Goal: Check status: Check status

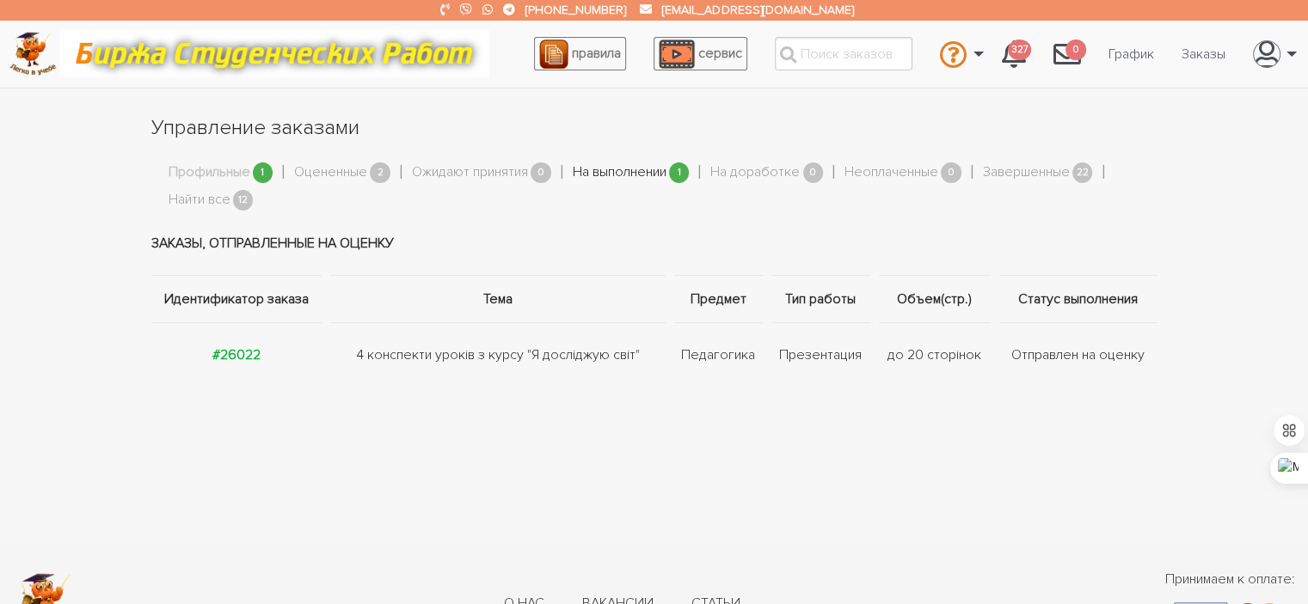
click at [623, 168] on li "На выполнении 1" at bounding box center [642, 172] width 138 height 33
click at [623, 168] on link "На выполнении" at bounding box center [620, 173] width 94 height 22
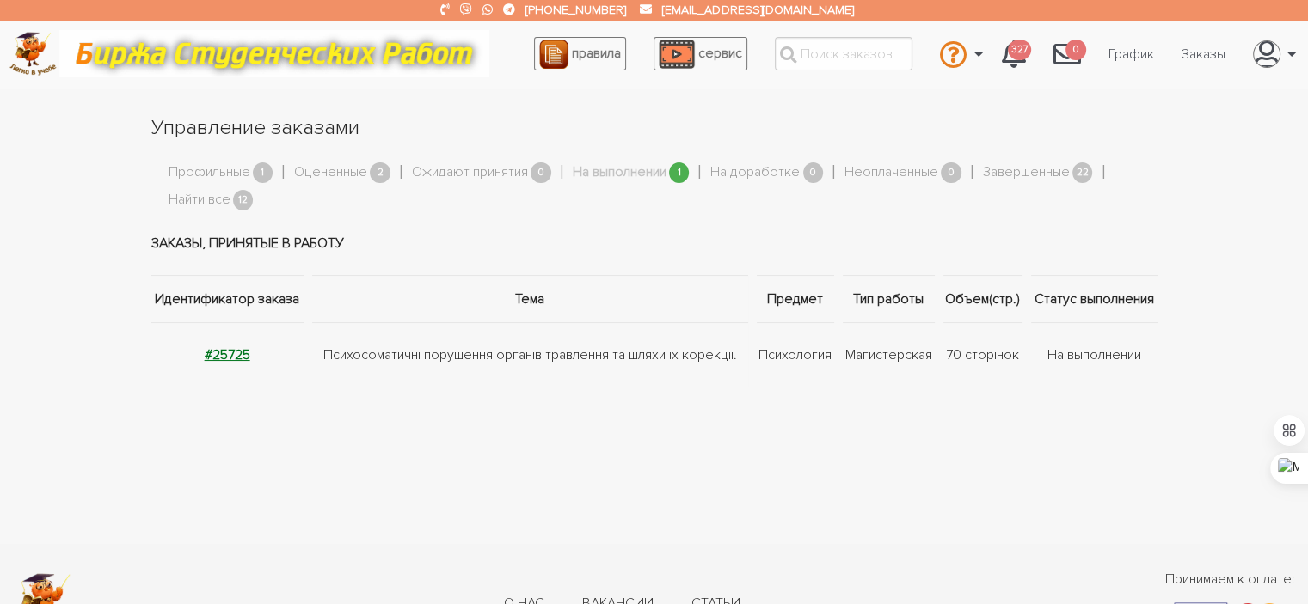
click at [242, 352] on strong "#25725" at bounding box center [228, 355] width 46 height 17
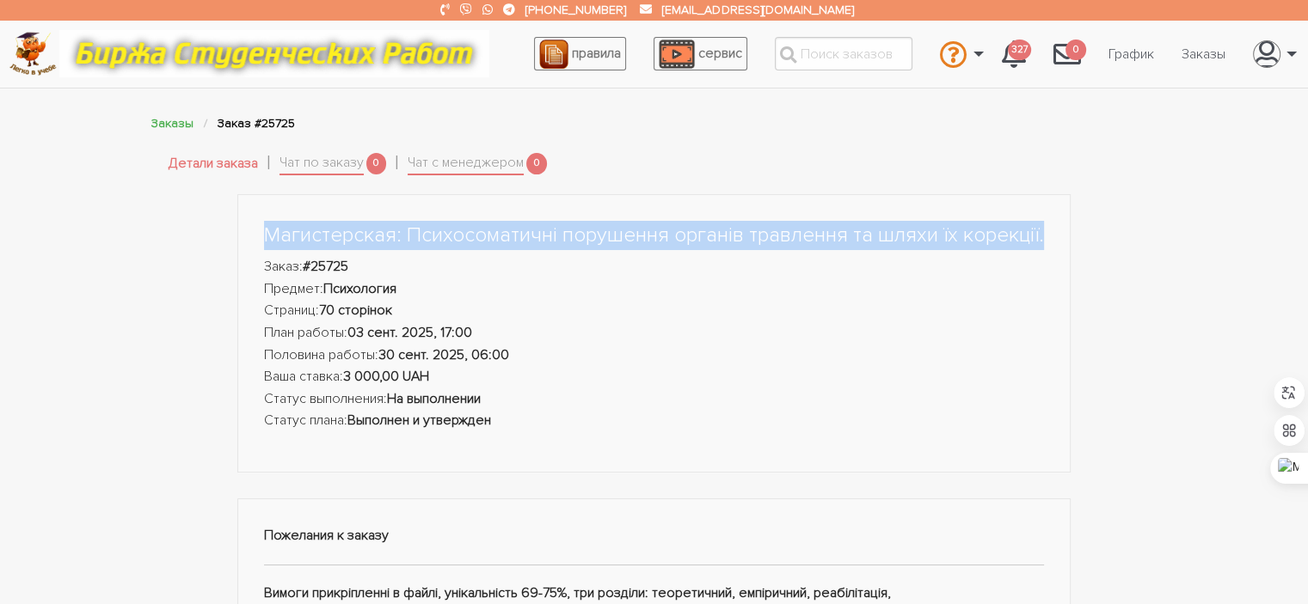
drag, startPoint x: 1300, startPoint y: 151, endPoint x: 1307, endPoint y: 231, distance: 80.3
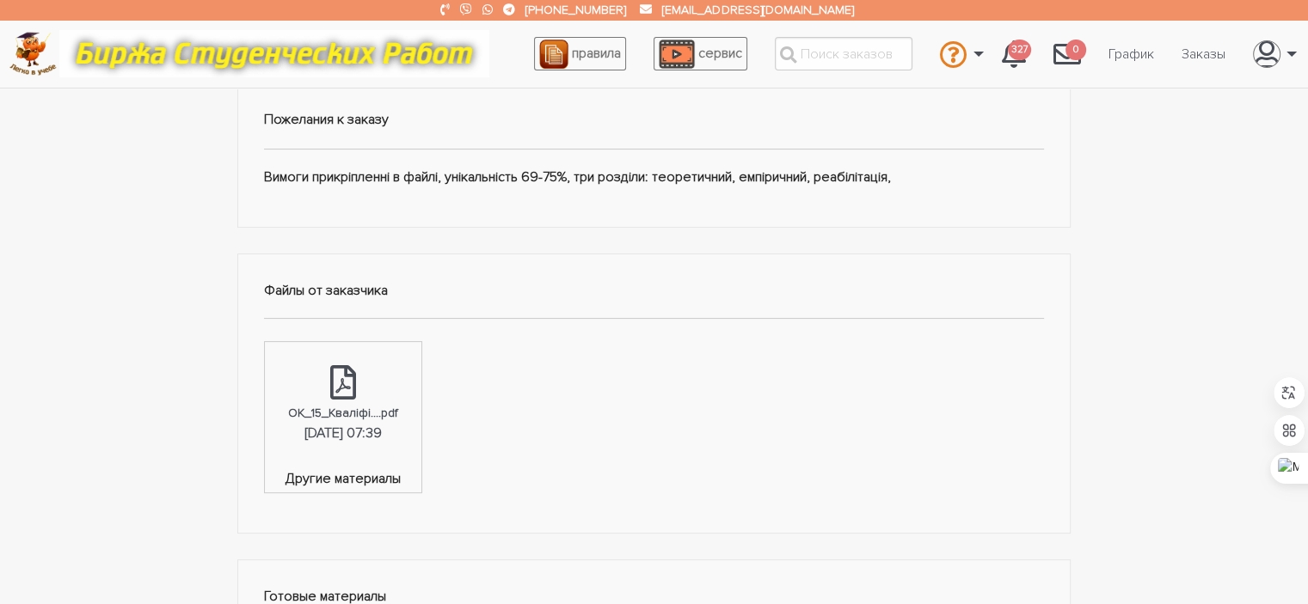
scroll to position [444, 0]
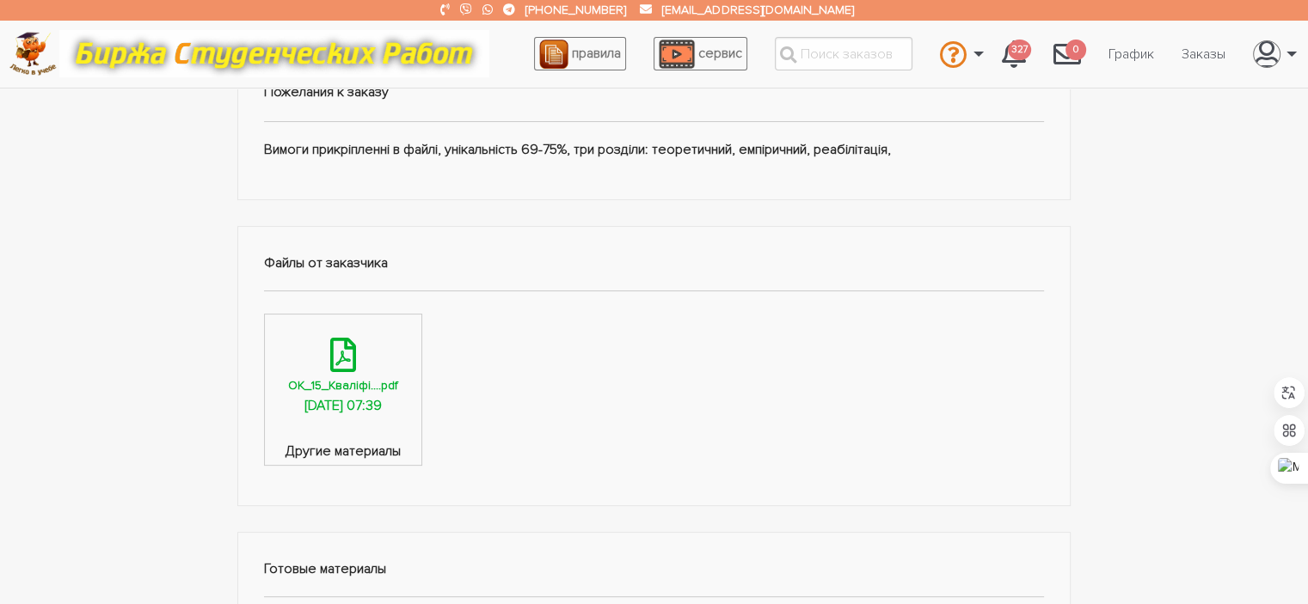
click at [358, 396] on div "[DATE] 07:39" at bounding box center [342, 407] width 77 height 22
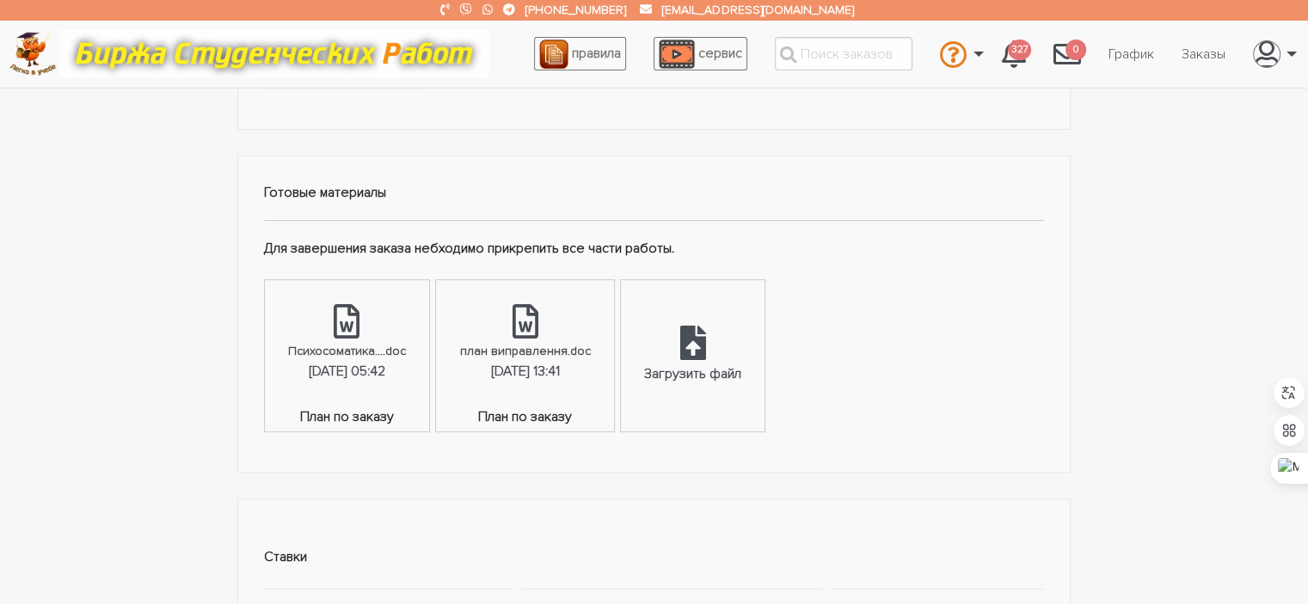
scroll to position [819, 0]
click at [494, 351] on div "план виправлення.doc" at bounding box center [524, 353] width 131 height 20
